Goal: Task Accomplishment & Management: Use online tool/utility

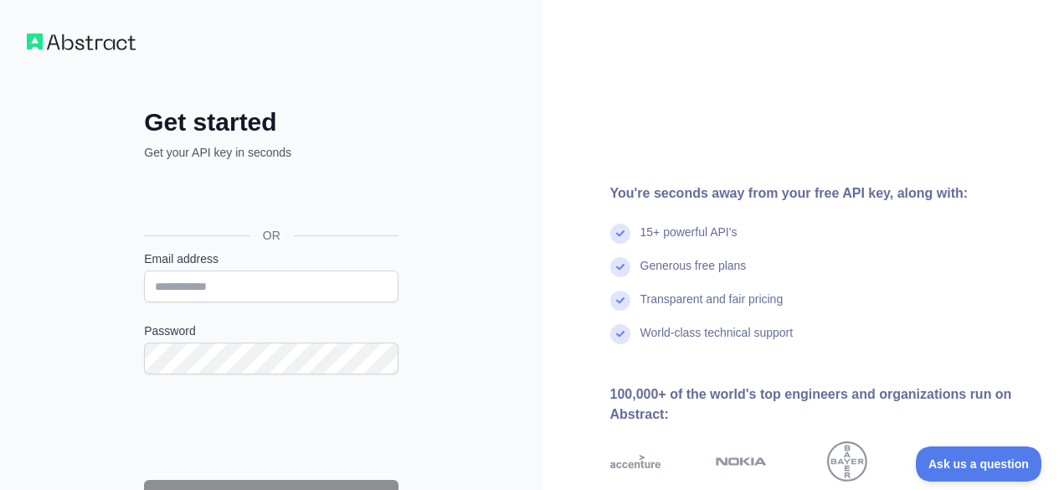
click at [455, 168] on div "Get started Get your API key in seconds OR Email address Password Continue By s…" at bounding box center [272, 344] width 544 height 688
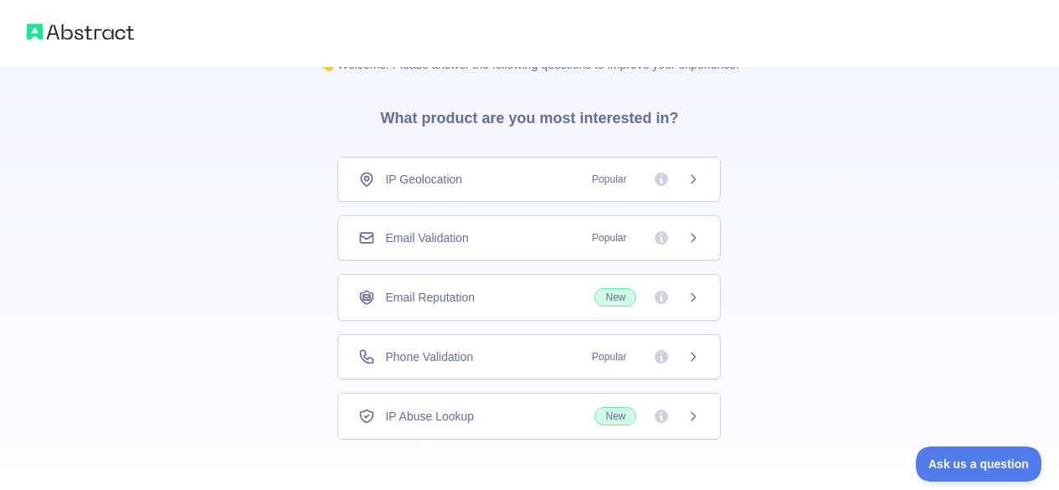
scroll to position [84, 0]
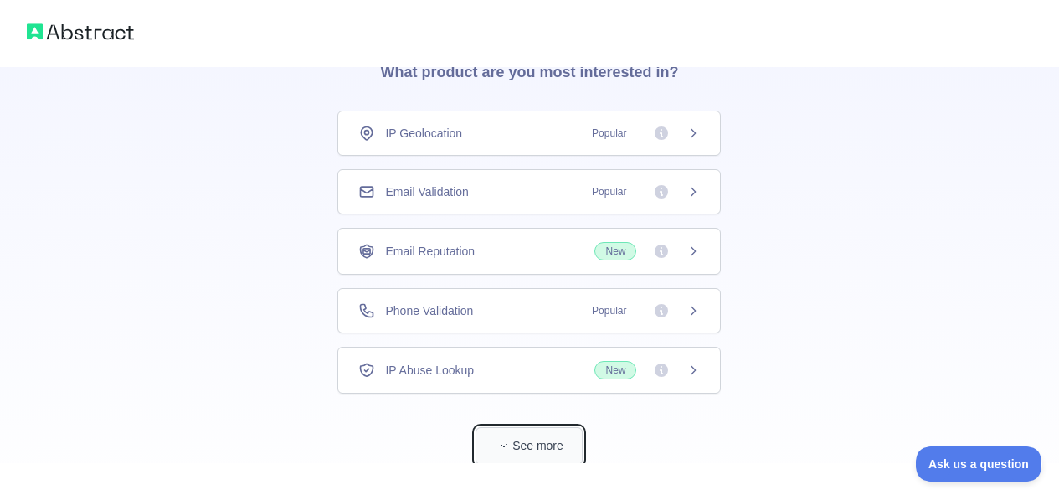
click at [499, 447] on icon "button" at bounding box center [504, 446] width 10 height 10
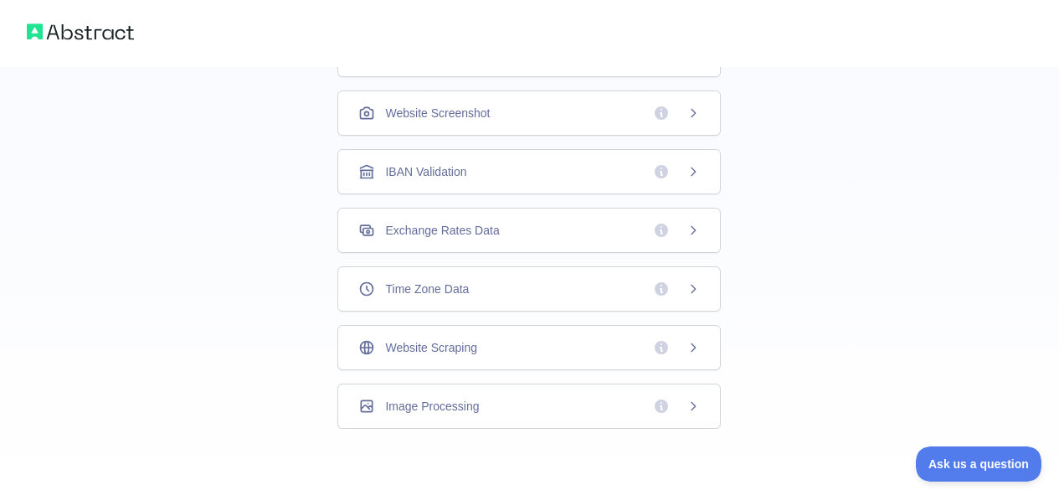
scroll to position [575, 0]
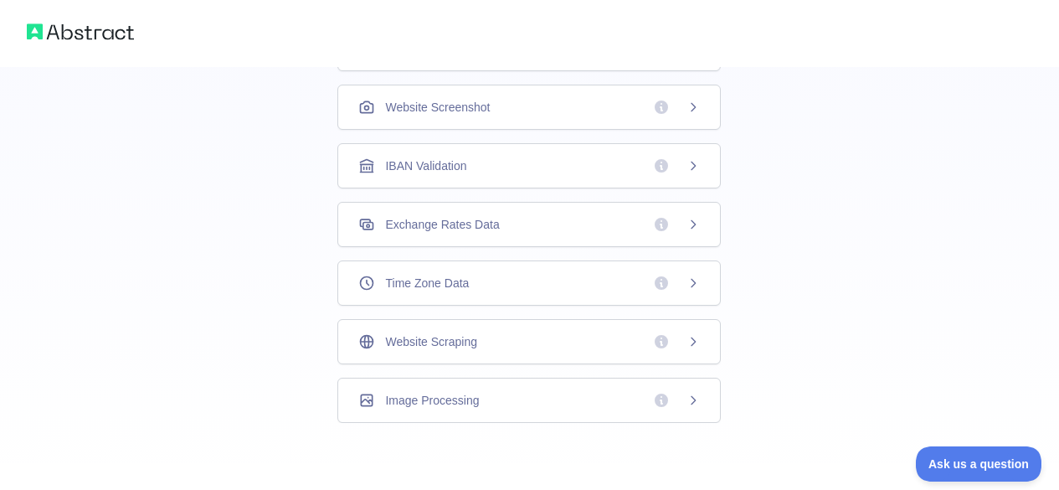
click at [512, 275] on div "Time Zone Data" at bounding box center [529, 283] width 342 height 17
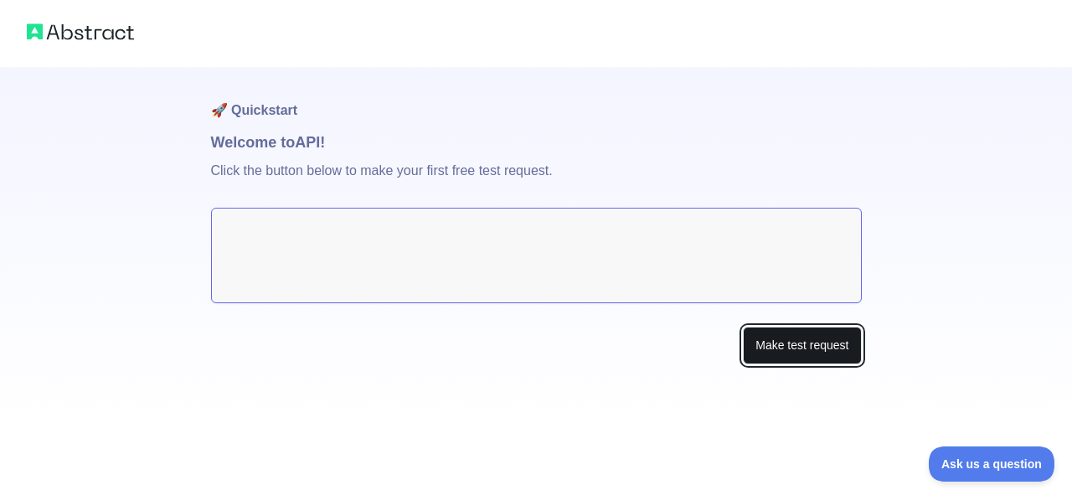
click at [801, 340] on button "Make test request" at bounding box center [802, 346] width 118 height 38
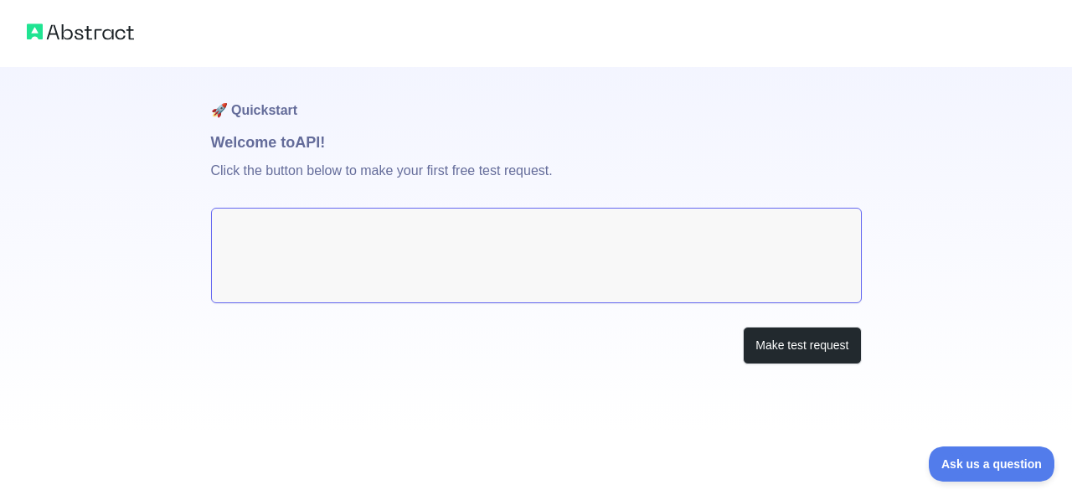
click at [741, 258] on textarea at bounding box center [536, 255] width 651 height 95
click at [745, 333] on button "Make test request" at bounding box center [802, 346] width 118 height 38
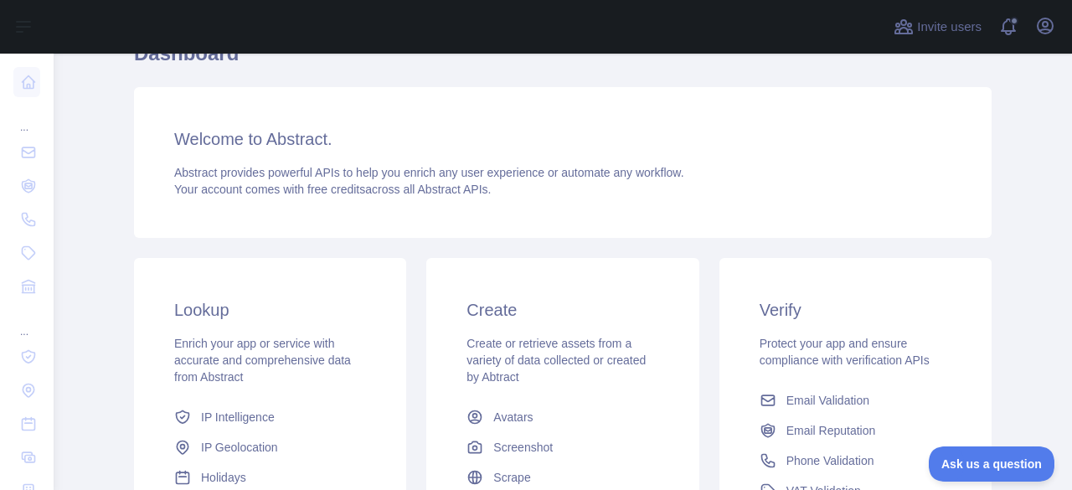
scroll to position [251, 0]
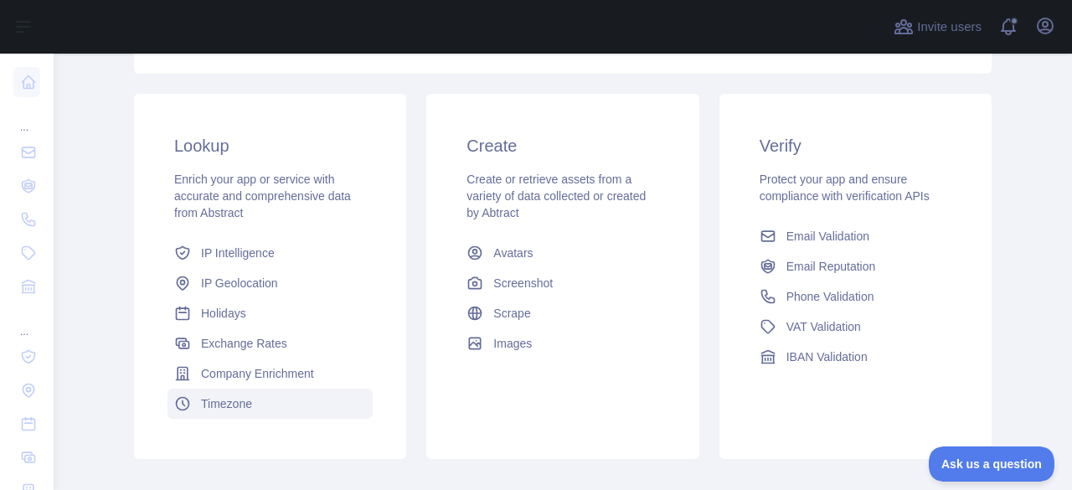
click at [230, 395] on span "Timezone" at bounding box center [226, 403] width 51 height 17
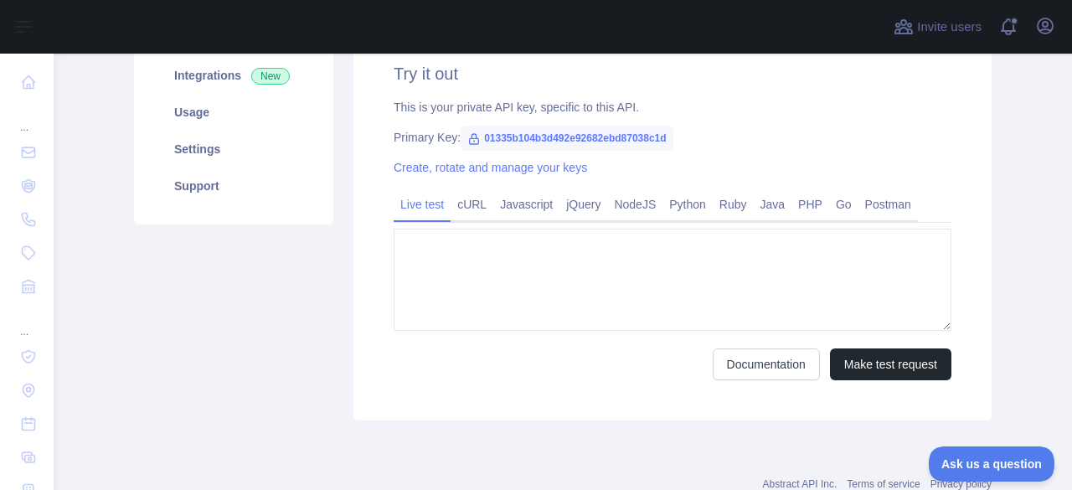
type textarea "**********"
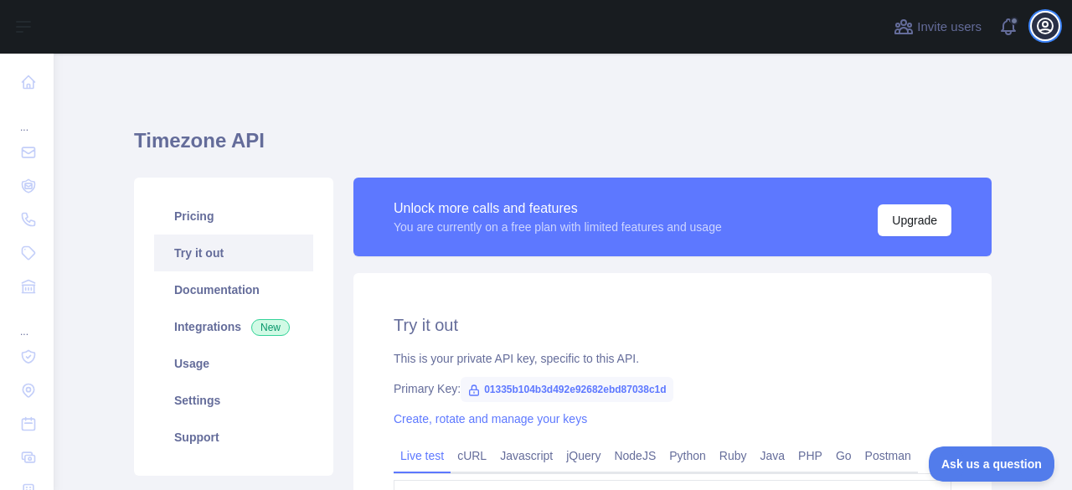
click at [1039, 28] on icon "button" at bounding box center [1045, 25] width 15 height 15
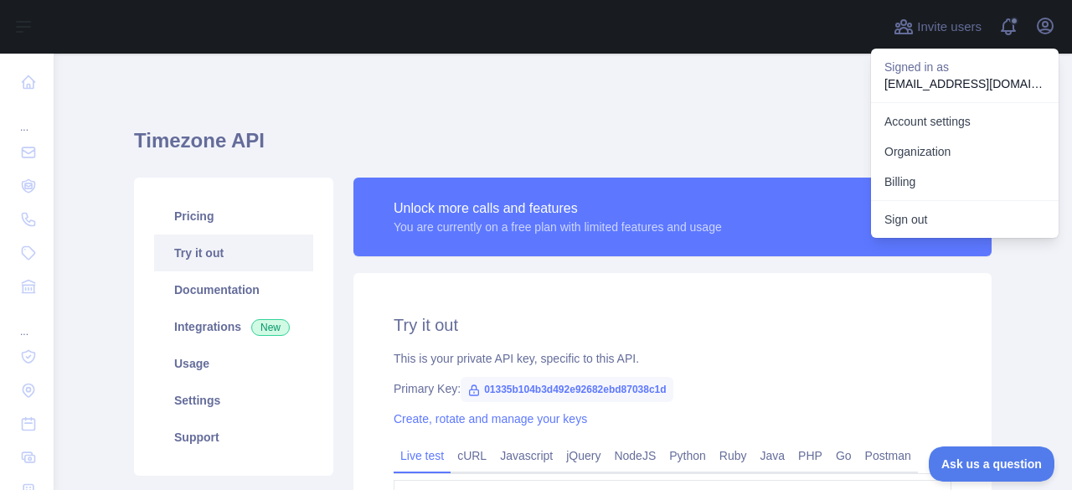
click at [745, 109] on div "**********" at bounding box center [563, 394] width 858 height 601
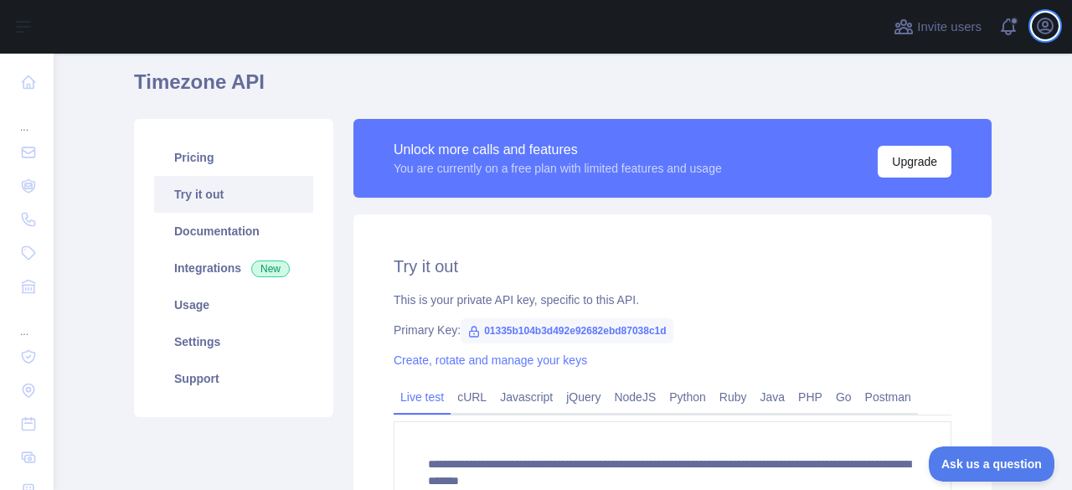
scroll to position [168, 0]
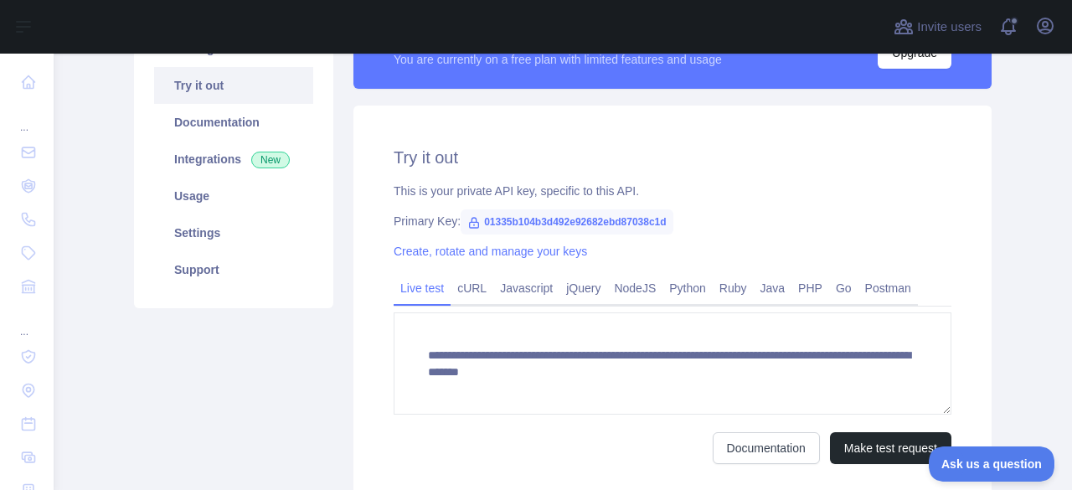
click at [516, 226] on span "01335b104b3d492e92682ebd87038c1d" at bounding box center [567, 221] width 213 height 25
click at [635, 243] on div "Create, rotate and manage your keys" at bounding box center [673, 251] width 558 height 17
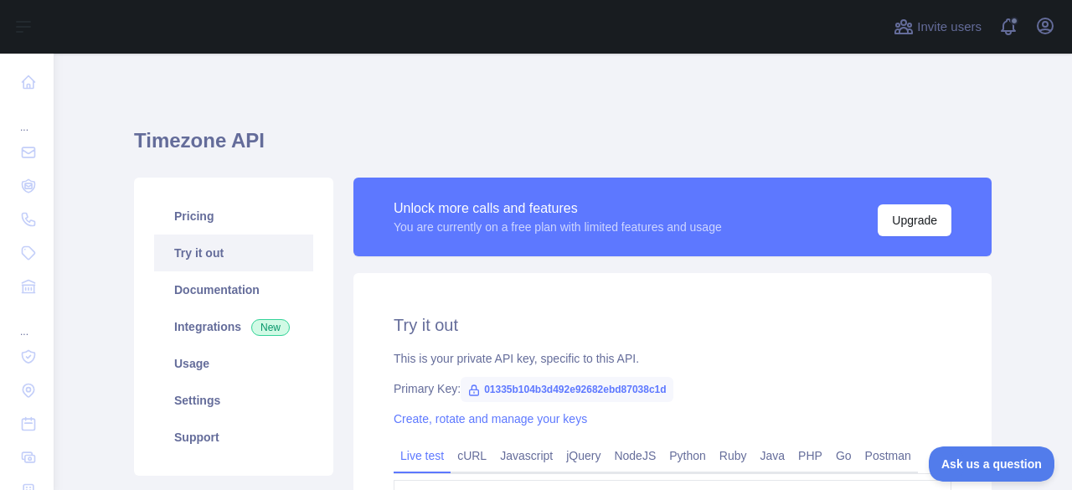
scroll to position [84, 0]
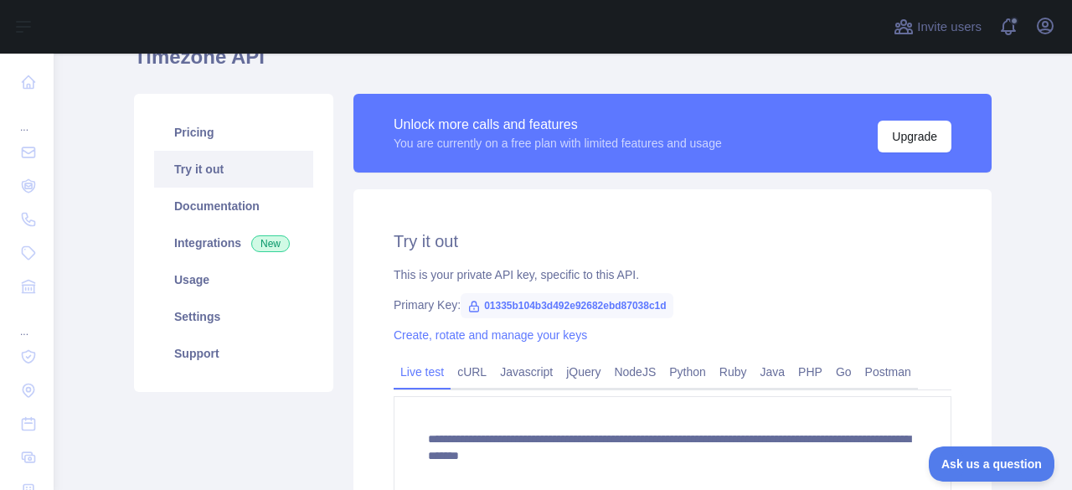
click at [533, 307] on span "01335b104b3d492e92682ebd87038c1d" at bounding box center [567, 305] width 213 height 25
copy span "01335b104b3d492e92682ebd87038c1d"
